Goal: Information Seeking & Learning: Learn about a topic

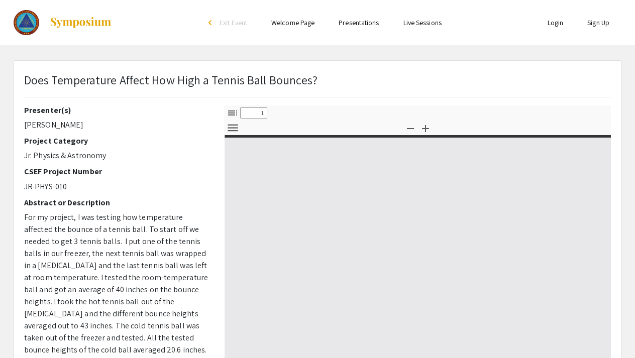
select select "custom"
type input "0"
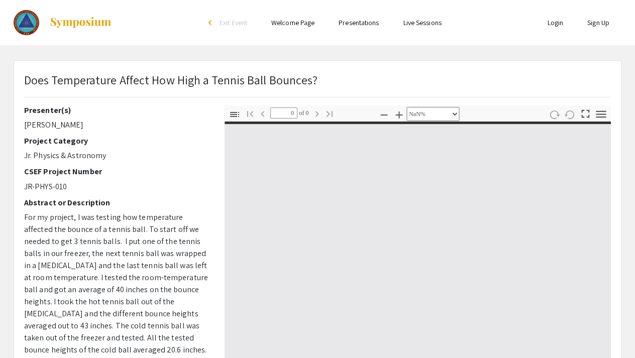
select select "auto"
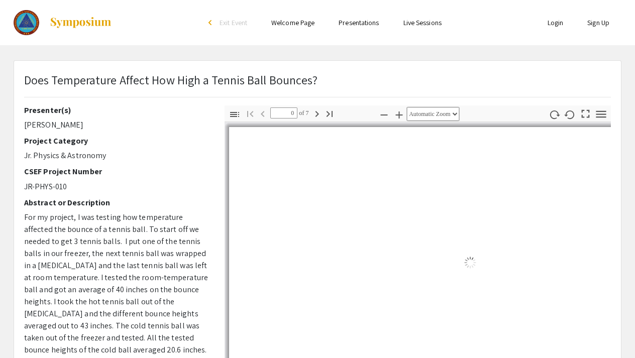
type input "1"
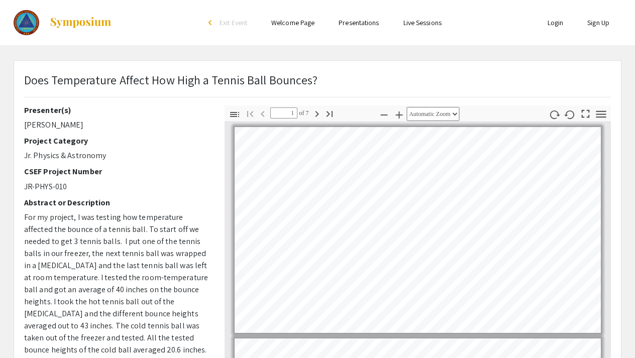
select select "auto"
click at [318, 116] on icon "button" at bounding box center [317, 114] width 12 height 12
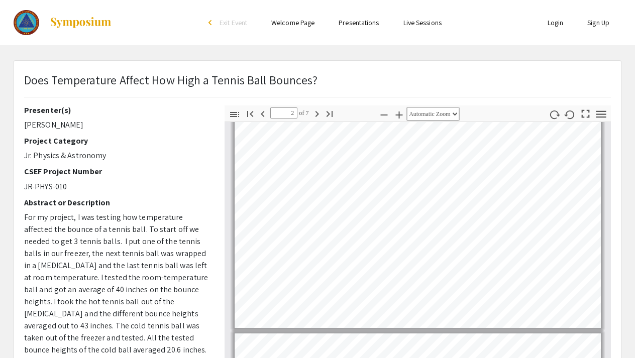
click at [318, 116] on icon "button" at bounding box center [317, 114] width 12 height 12
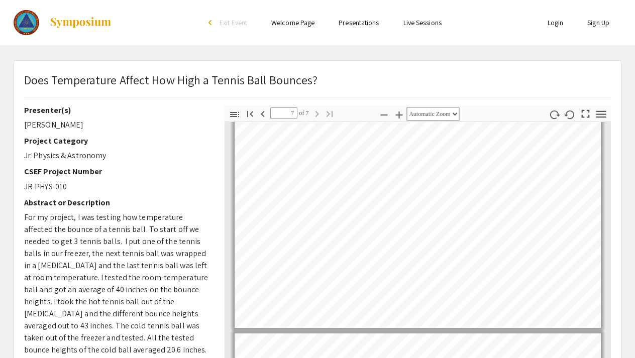
scroll to position [1149, 0]
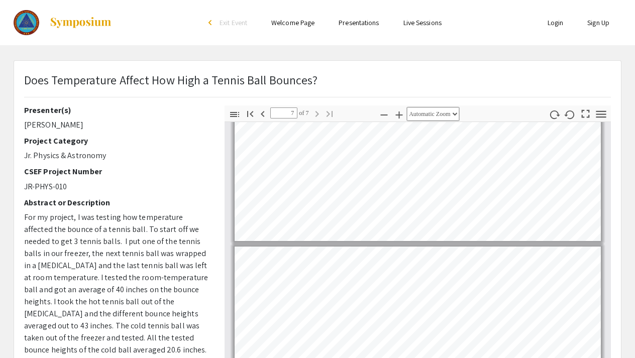
click at [262, 115] on icon "button" at bounding box center [263, 114] width 4 height 6
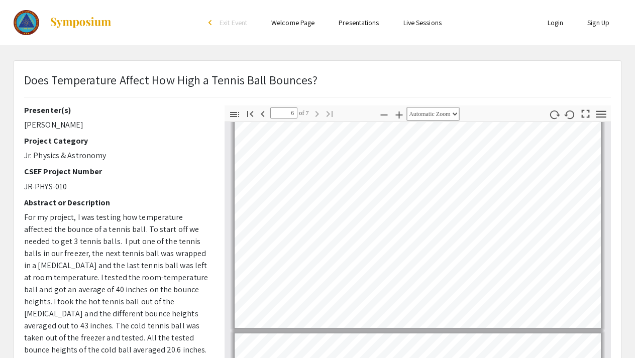
click at [262, 115] on icon "button" at bounding box center [263, 114] width 4 height 6
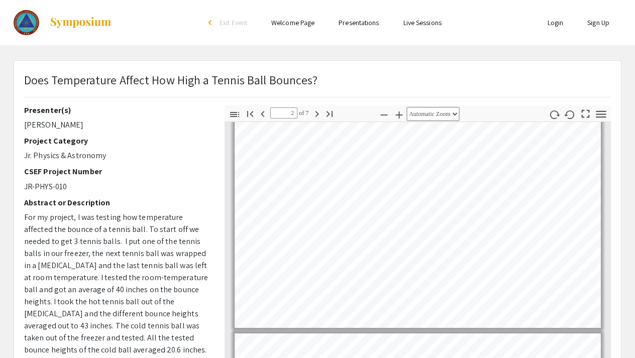
type input "1"
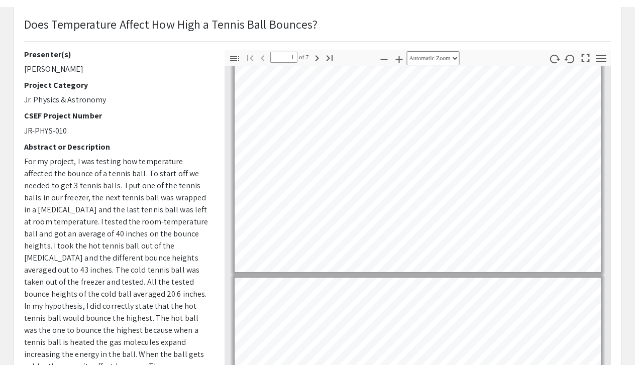
scroll to position [61, 0]
